Goal: Information Seeking & Learning: Understand process/instructions

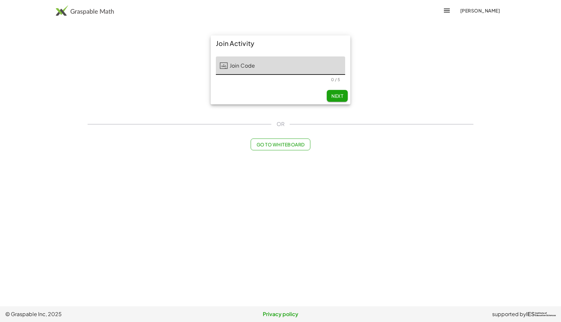
click at [296, 57] on input "Join Code" at bounding box center [286, 65] width 117 height 18
click at [290, 143] on span "Go to Whiteboard" at bounding box center [280, 144] width 48 height 6
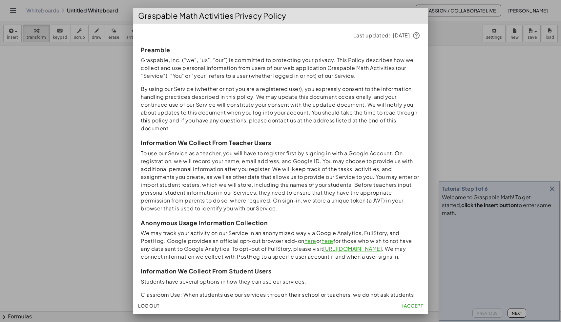
click at [410, 306] on span "I accept" at bounding box center [411, 305] width 21 height 6
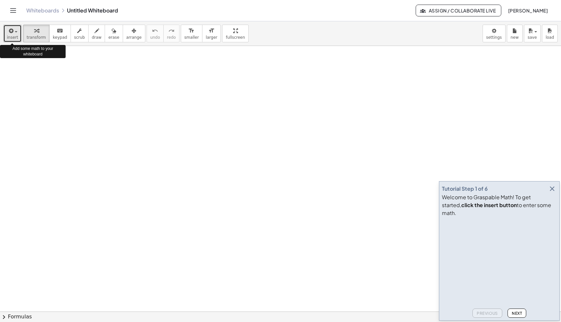
click at [11, 35] on span "insert" at bounding box center [12, 37] width 11 height 5
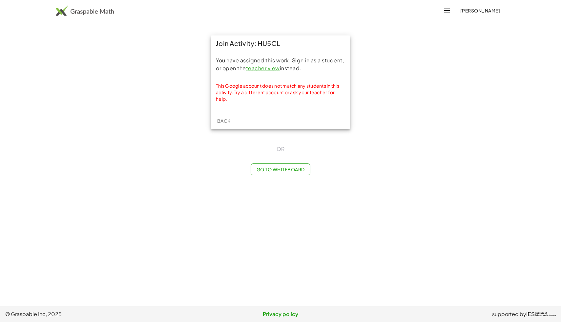
click at [275, 69] on link "teacher view" at bounding box center [263, 68] width 34 height 7
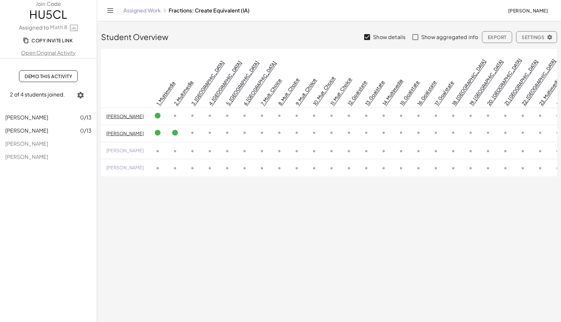
click at [65, 75] on span "Demo This Activity" at bounding box center [49, 76] width 48 height 6
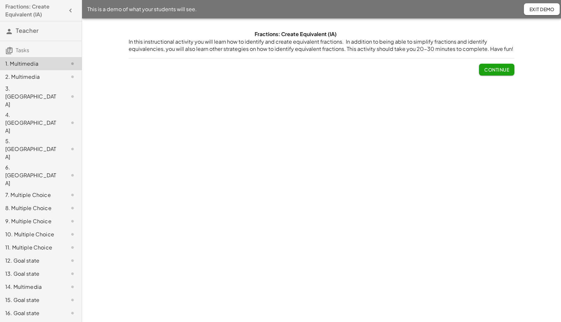
click at [488, 68] on span "Continue" at bounding box center [496, 70] width 25 height 6
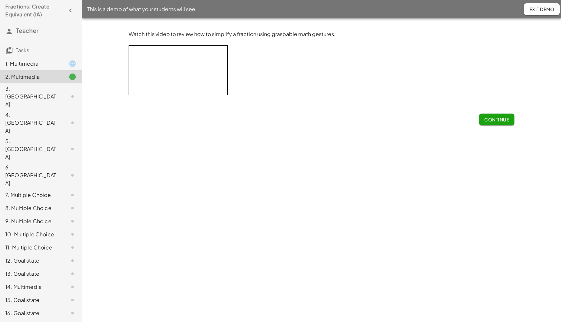
click at [505, 118] on span "Continue" at bounding box center [496, 119] width 25 height 6
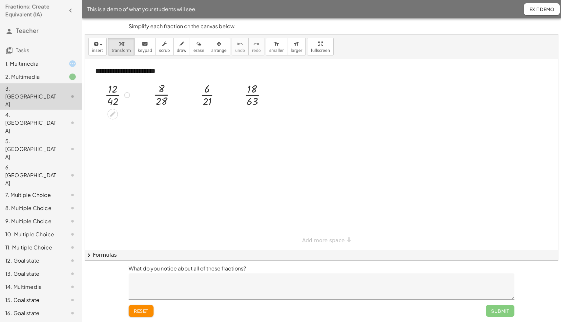
click at [115, 94] on div at bounding box center [118, 95] width 33 height 28
click at [165, 95] on div at bounding box center [167, 94] width 34 height 28
click at [210, 95] on div at bounding box center [212, 95] width 31 height 28
click at [257, 95] on div at bounding box center [258, 95] width 34 height 28
click at [26, 111] on div "4. Canvas" at bounding box center [31, 123] width 53 height 24
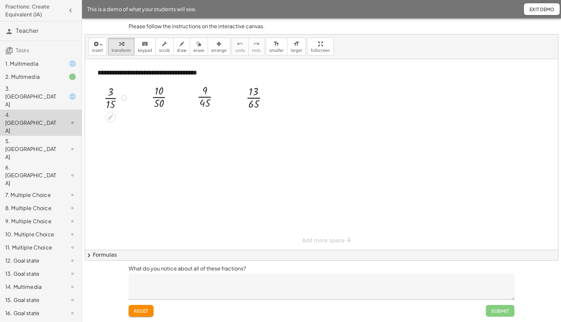
click at [111, 99] on div at bounding box center [116, 98] width 31 height 28
click at [162, 96] on div at bounding box center [164, 97] width 33 height 28
click at [209, 96] on div at bounding box center [210, 96] width 33 height 28
click at [258, 97] on div at bounding box center [259, 97] width 33 height 28
click at [29, 137] on div "5. Canvas" at bounding box center [31, 149] width 53 height 24
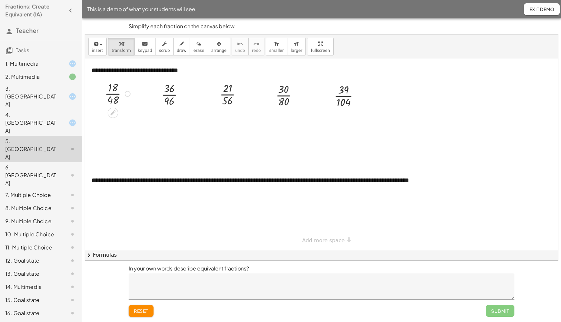
click at [117, 93] on div at bounding box center [119, 93] width 34 height 28
click at [171, 95] on div at bounding box center [175, 94] width 34 height 28
click at [181, 157] on div at bounding box center [321, 154] width 473 height 191
click at [27, 163] on div "6. Canvas" at bounding box center [31, 175] width 53 height 24
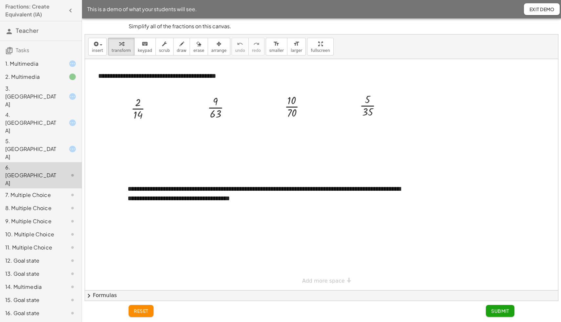
click at [32, 191] on div "7. Multiple Choice" at bounding box center [31, 195] width 53 height 8
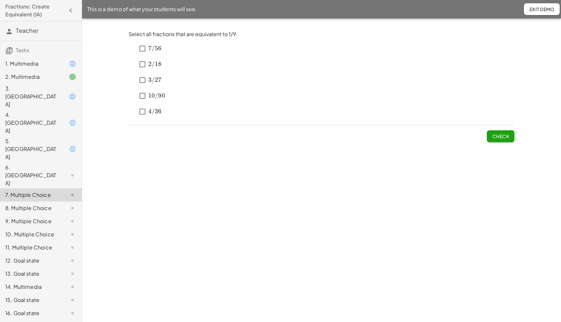
click at [35, 204] on div "8. Multiple Choice" at bounding box center [31, 208] width 53 height 8
click at [37, 217] on div "9. Multiple Choice" at bounding box center [31, 221] width 53 height 8
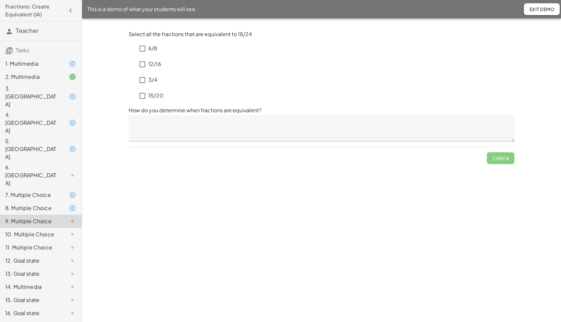
click at [38, 230] on div "10. Multiple Choice" at bounding box center [31, 234] width 53 height 8
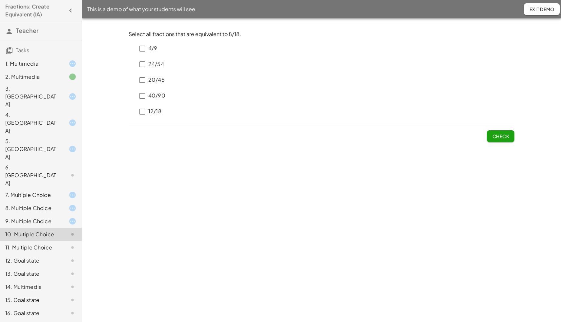
click at [39, 243] on div "11. Multiple Choice" at bounding box center [31, 247] width 53 height 8
click at [37, 256] on div "12. Goal state" at bounding box center [31, 260] width 53 height 8
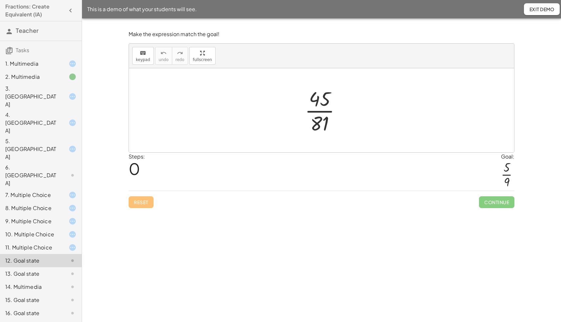
click at [327, 111] on div at bounding box center [325, 110] width 48 height 51
click at [328, 99] on div at bounding box center [324, 110] width 51 height 51
click at [329, 112] on div at bounding box center [325, 110] width 51 height 51
click at [326, 101] on div at bounding box center [325, 110] width 51 height 51
click at [326, 122] on div at bounding box center [325, 110] width 51 height 51
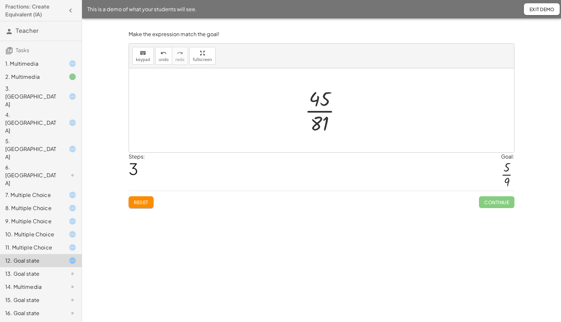
click at [324, 111] on div at bounding box center [325, 110] width 48 height 51
click at [324, 111] on div at bounding box center [324, 110] width 51 height 51
click at [356, 94] on div at bounding box center [321, 110] width 385 height 84
click at [334, 98] on div at bounding box center [324, 110] width 51 height 51
click at [329, 123] on div at bounding box center [325, 110] width 51 height 51
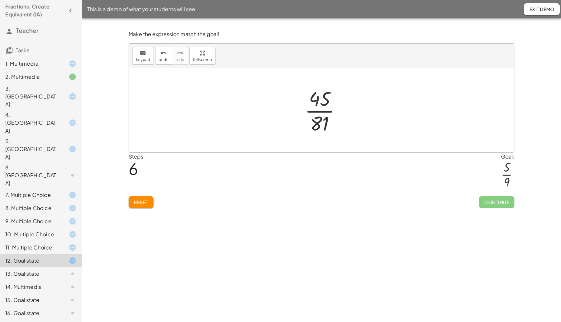
click at [329, 111] on div at bounding box center [325, 110] width 48 height 51
drag, startPoint x: 329, startPoint y: 100, endPoint x: 369, endPoint y: 103, distance: 39.8
drag, startPoint x: 320, startPoint y: 123, endPoint x: 351, endPoint y: 123, distance: 31.2
click at [351, 123] on div at bounding box center [326, 110] width 70 height 51
click at [335, 111] on div at bounding box center [324, 110] width 61 height 51
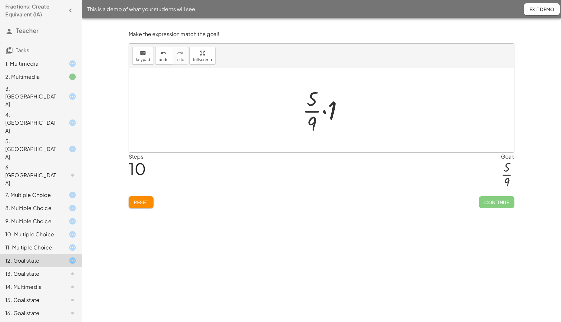
click at [324, 111] on div at bounding box center [325, 110] width 52 height 51
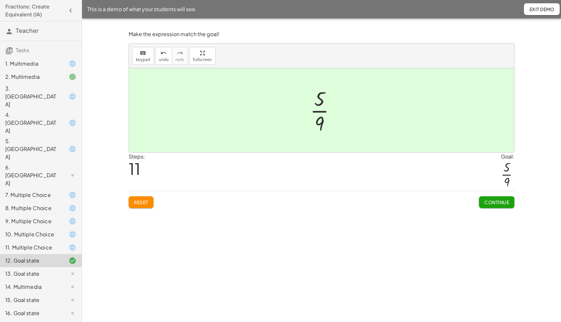
click at [34, 270] on div "13. Goal state" at bounding box center [31, 274] width 53 height 8
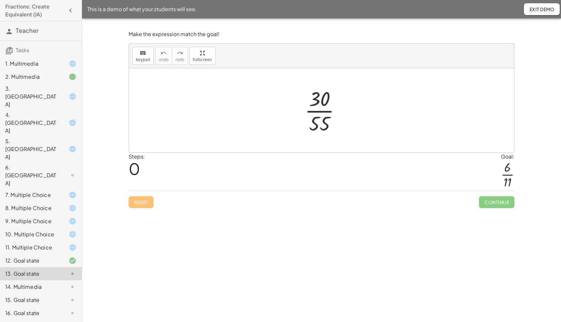
click at [35, 283] on div "14. Multimedia" at bounding box center [31, 287] width 53 height 8
